Goal: Complete application form: Complete application form

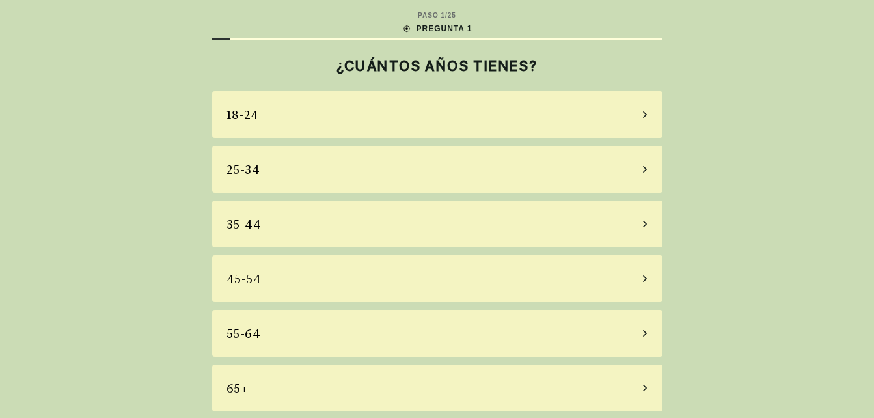
scroll to position [4, 0]
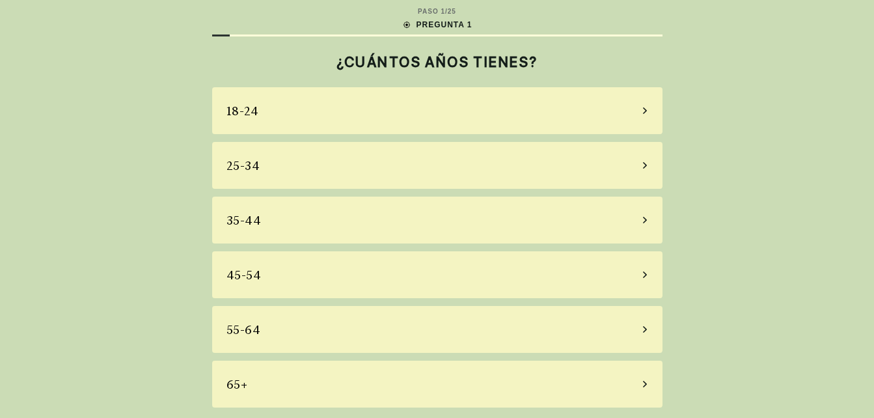
click at [647, 387] on div "65+" at bounding box center [437, 383] width 450 height 47
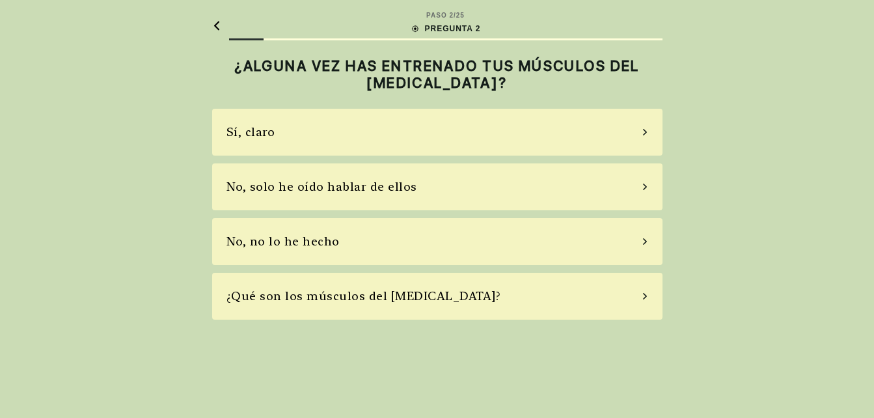
scroll to position [0, 0]
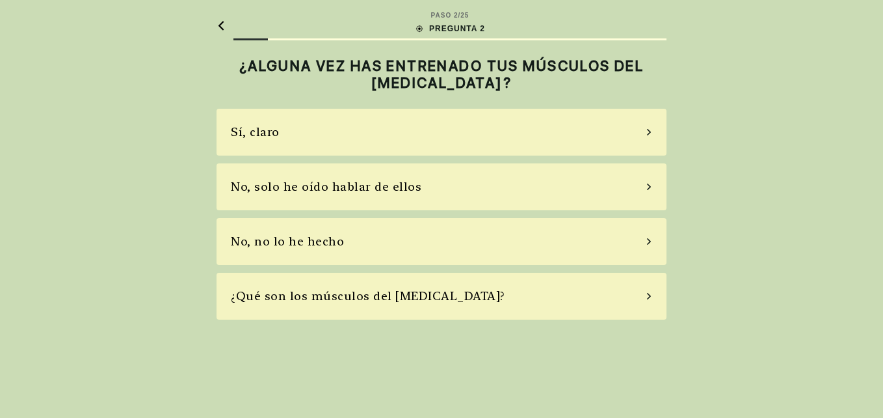
click at [587, 194] on div "No, solo he oído hablar de ellos" at bounding box center [442, 186] width 450 height 47
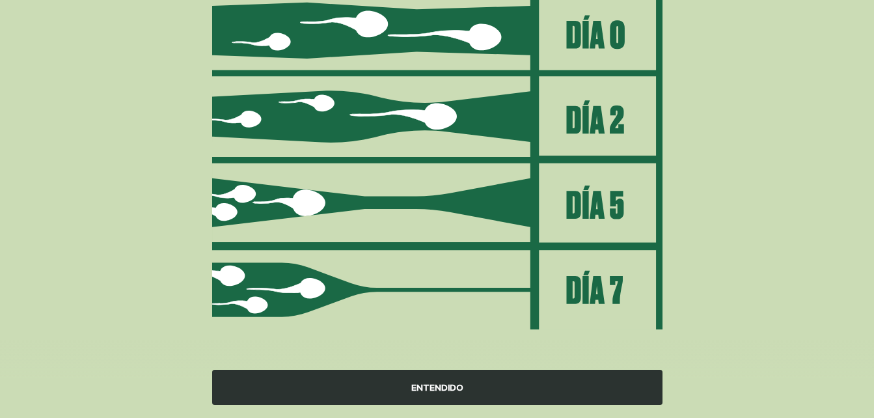
scroll to position [189, 0]
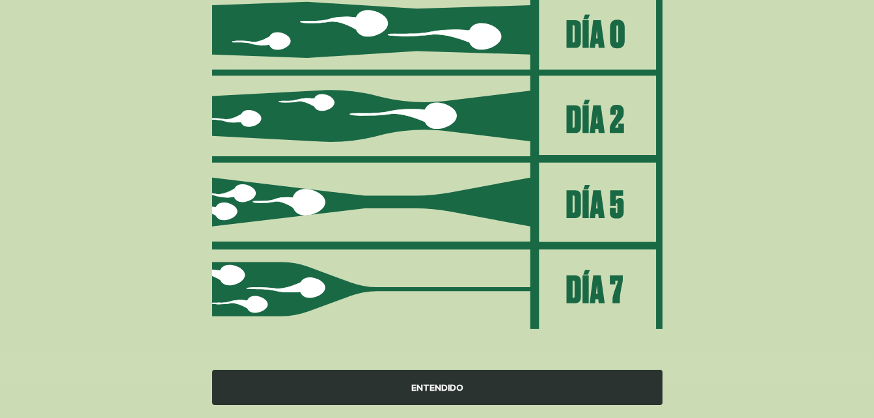
click at [414, 393] on div "ENTENDIDO" at bounding box center [437, 387] width 450 height 35
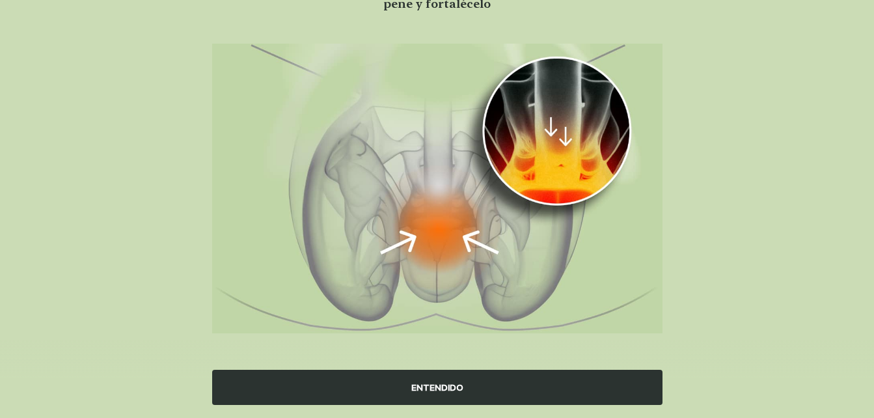
scroll to position [139, 0]
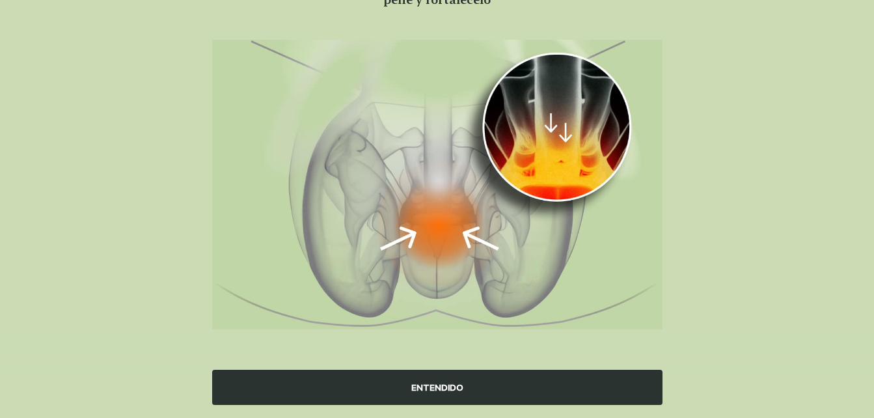
click at [438, 385] on div "ENTENDIDO" at bounding box center [437, 387] width 450 height 35
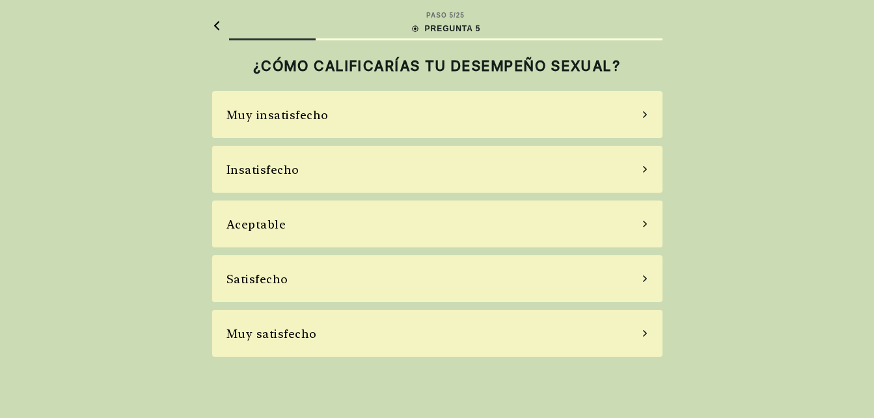
scroll to position [0, 0]
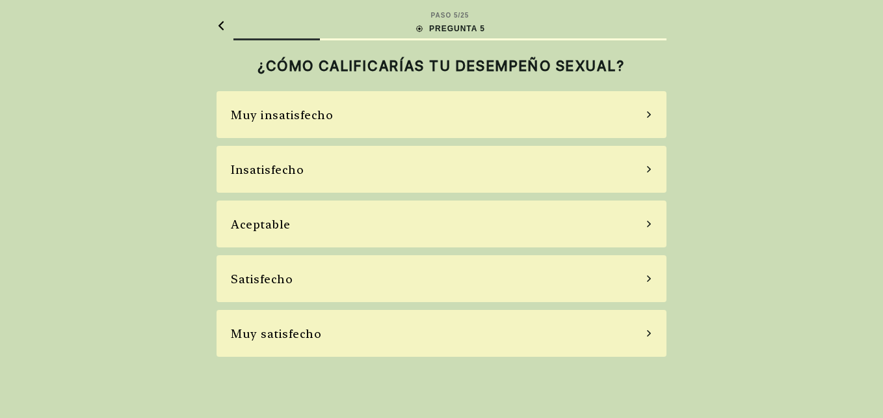
click at [557, 229] on div "Aceptable" at bounding box center [442, 223] width 450 height 47
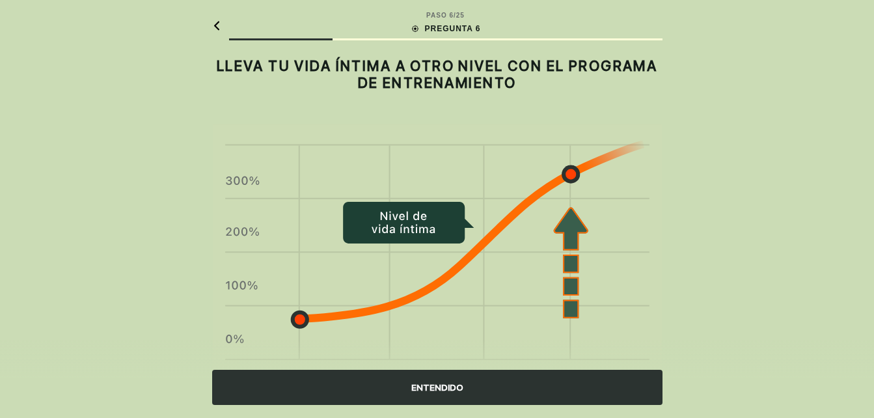
click at [440, 386] on div "ENTENDIDO" at bounding box center [437, 387] width 450 height 35
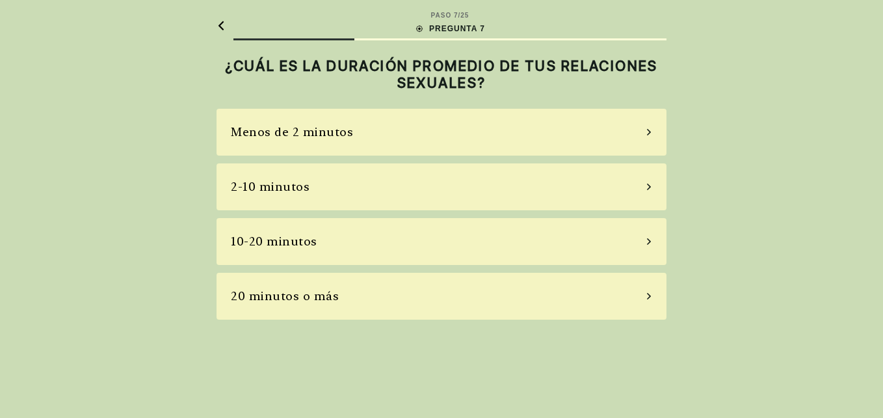
click at [565, 234] on div "10-20 minutos" at bounding box center [442, 241] width 450 height 47
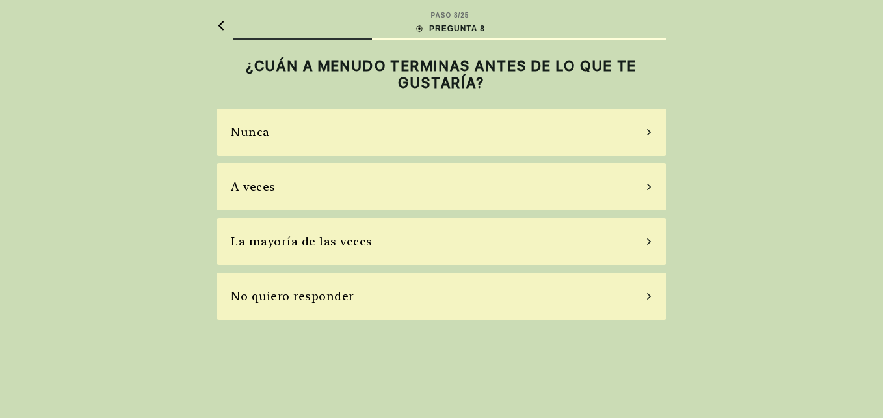
click at [556, 243] on div "La mayoría de las veces" at bounding box center [442, 241] width 450 height 47
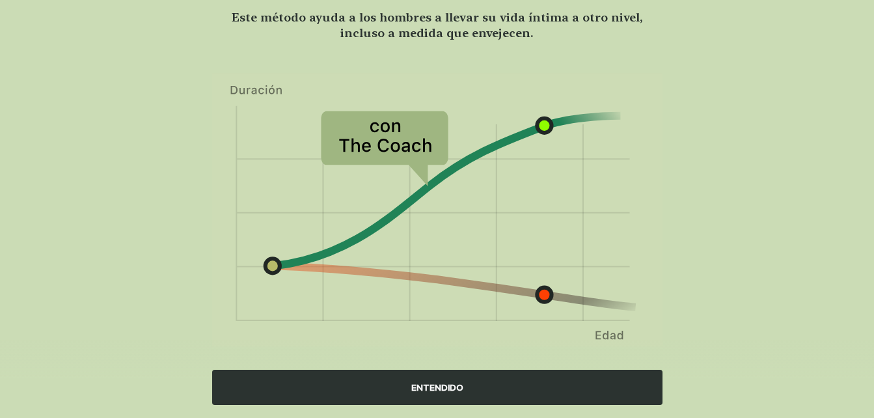
scroll to position [125, 0]
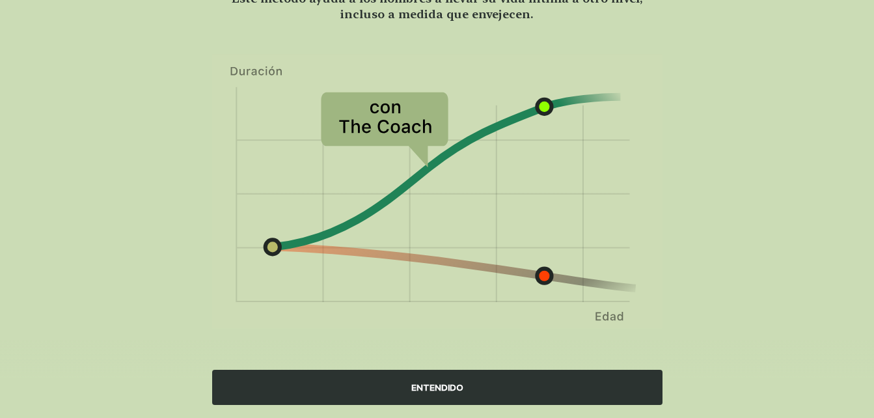
click at [428, 387] on div "ENTENDIDO" at bounding box center [437, 387] width 450 height 35
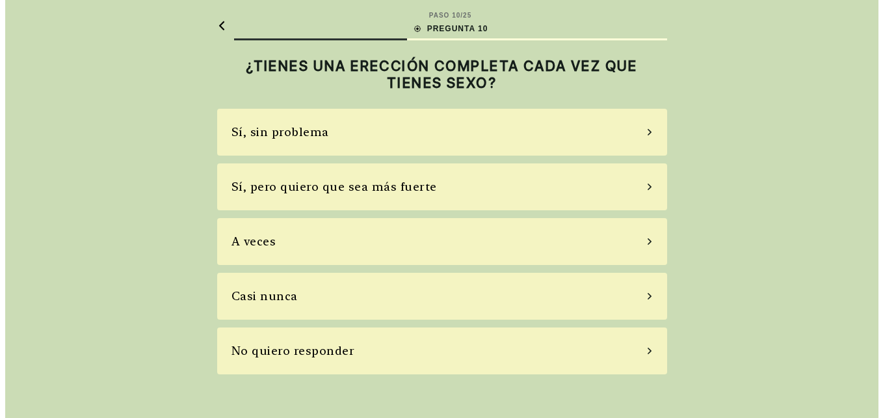
scroll to position [0, 0]
